Goal: Communication & Community: Answer question/provide support

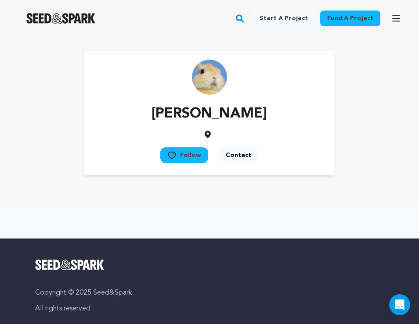
click at [235, 153] on button "Contact" at bounding box center [237, 155] width 39 height 16
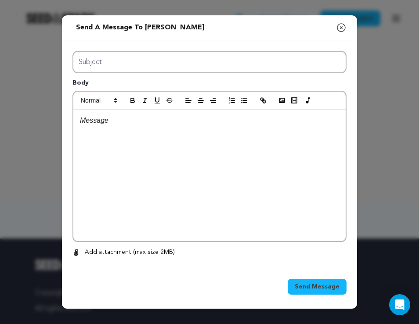
click at [193, 118] on p at bounding box center [209, 120] width 259 height 11
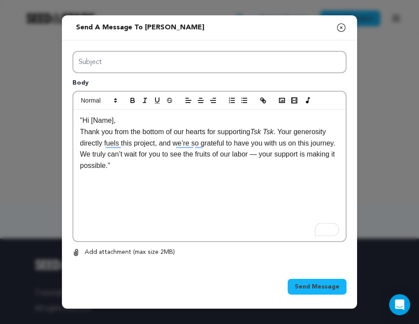
click at [130, 121] on p ""Hi [Name]," at bounding box center [209, 120] width 259 height 11
click at [82, 122] on p ""Hi [PERSON_NAME]" at bounding box center [209, 120] width 259 height 11
click at [119, 122] on p "Hi [PERSON_NAME]" at bounding box center [209, 120] width 259 height 11
click at [149, 165] on p "Thank you from the bottom of our hearts for supporting Tsk Tsk . Your generosit…" at bounding box center [209, 148] width 259 height 45
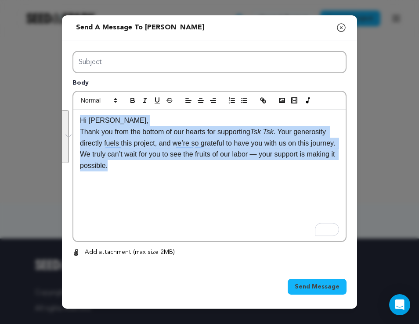
drag, startPoint x: 160, startPoint y: 167, endPoint x: 75, endPoint y: 117, distance: 98.6
click at [74, 117] on div "Send a message to [PERSON_NAME] Close modal Subject Body Hi [PERSON_NAME], Than…" at bounding box center [209, 161] width 295 height 293
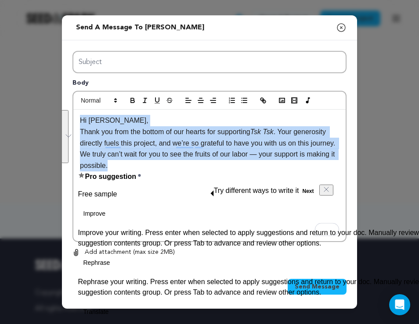
copy div "Hi [PERSON_NAME], Thank you from the bottom of our hearts for supporting Tsk Ts…"
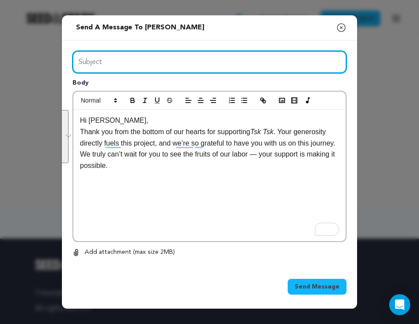
click at [129, 65] on input "Subject" at bounding box center [209, 62] width 274 height 22
type input "Thank you!"
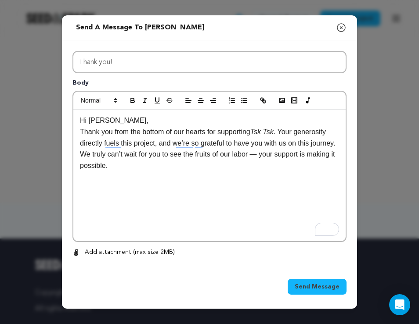
click at [169, 179] on div "Hi [PERSON_NAME], Thank you from the bottom of our hearts for supporting Tsk Ts…" at bounding box center [209, 176] width 272 height 132
click at [83, 132] on p "Thank you from the bottom of our hearts for supporting Tsk Tsk . Your generosit…" at bounding box center [209, 148] width 259 height 45
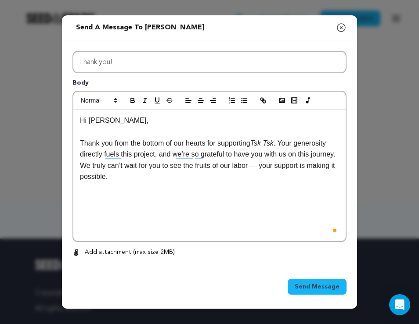
click at [102, 214] on div "Hi [PERSON_NAME], Thank you from the bottom of our hearts for supporting Tsk Ts…" at bounding box center [209, 176] width 272 height 132
click at [164, 180] on p "Thank you from the bottom of our hearts for supporting Tsk Tsk . Your generosit…" at bounding box center [209, 160] width 259 height 45
click at [313, 280] on button "Send Message" at bounding box center [316, 287] width 59 height 16
